Goal: Information Seeking & Learning: Learn about a topic

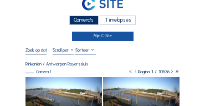
scroll to position [11, 0]
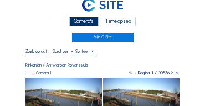
click at [89, 22] on div "Camera's" at bounding box center [83, 21] width 29 height 9
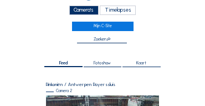
scroll to position [22, 0]
click at [81, 8] on div "Camera's" at bounding box center [83, 10] width 29 height 9
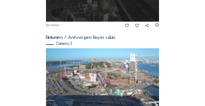
scroll to position [365, 0]
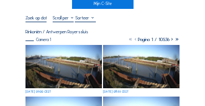
scroll to position [1, 0]
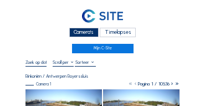
click at [82, 31] on div "Camera's" at bounding box center [83, 32] width 29 height 9
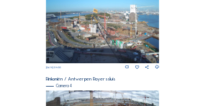
scroll to position [376, 0]
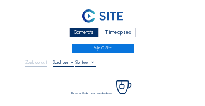
click at [71, 29] on div "Camera's" at bounding box center [83, 32] width 29 height 9
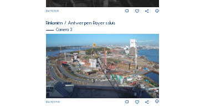
scroll to position [299, 0]
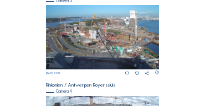
click at [81, 52] on img at bounding box center [103, 37] width 114 height 64
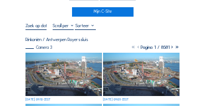
scroll to position [44, 0]
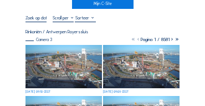
click at [48, 61] on img at bounding box center [63, 66] width 76 height 43
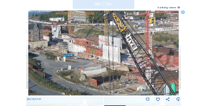
drag, startPoint x: 89, startPoint y: 49, endPoint x: 83, endPoint y: 52, distance: 6.5
click at [83, 52] on img at bounding box center [103, 53] width 151 height 85
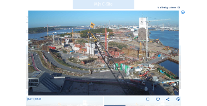
click at [182, 12] on icon at bounding box center [183, 13] width 4 height 4
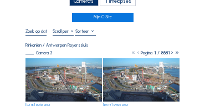
scroll to position [11, 0]
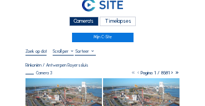
click at [82, 22] on div "Camera's" at bounding box center [83, 21] width 29 height 9
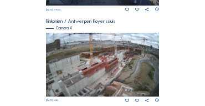
scroll to position [457, 0]
